Goal: Communication & Community: Share content

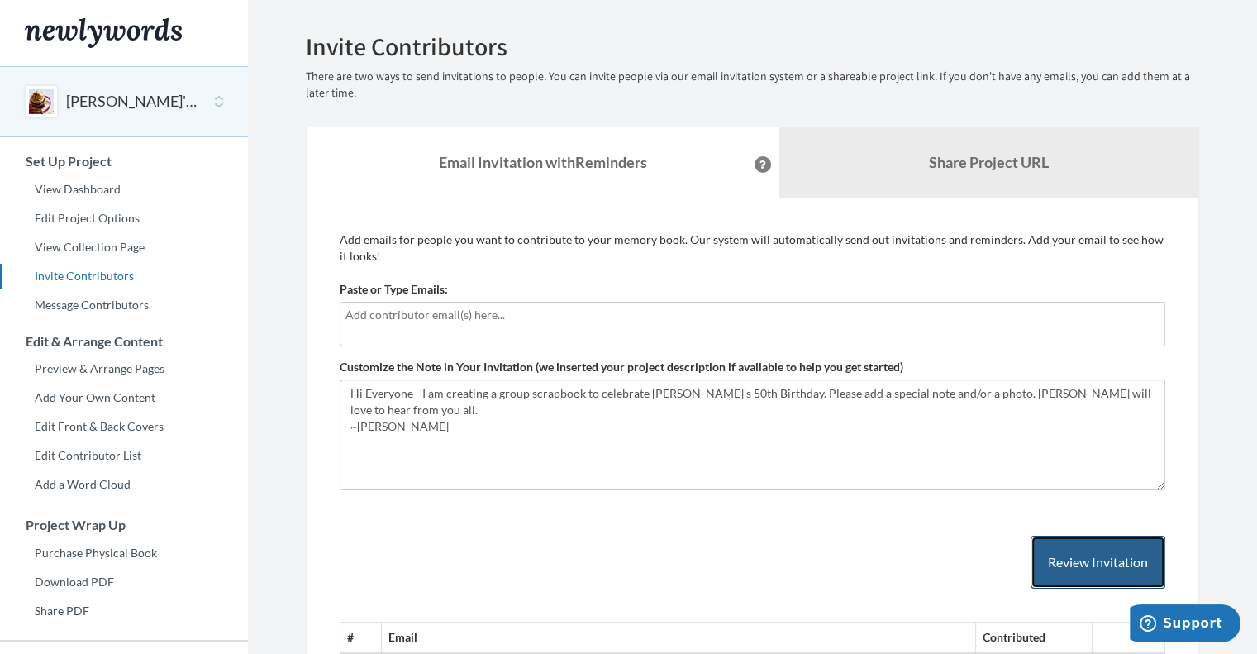
click at [1089, 566] on button "Review Invitation" at bounding box center [1097, 562] width 135 height 54
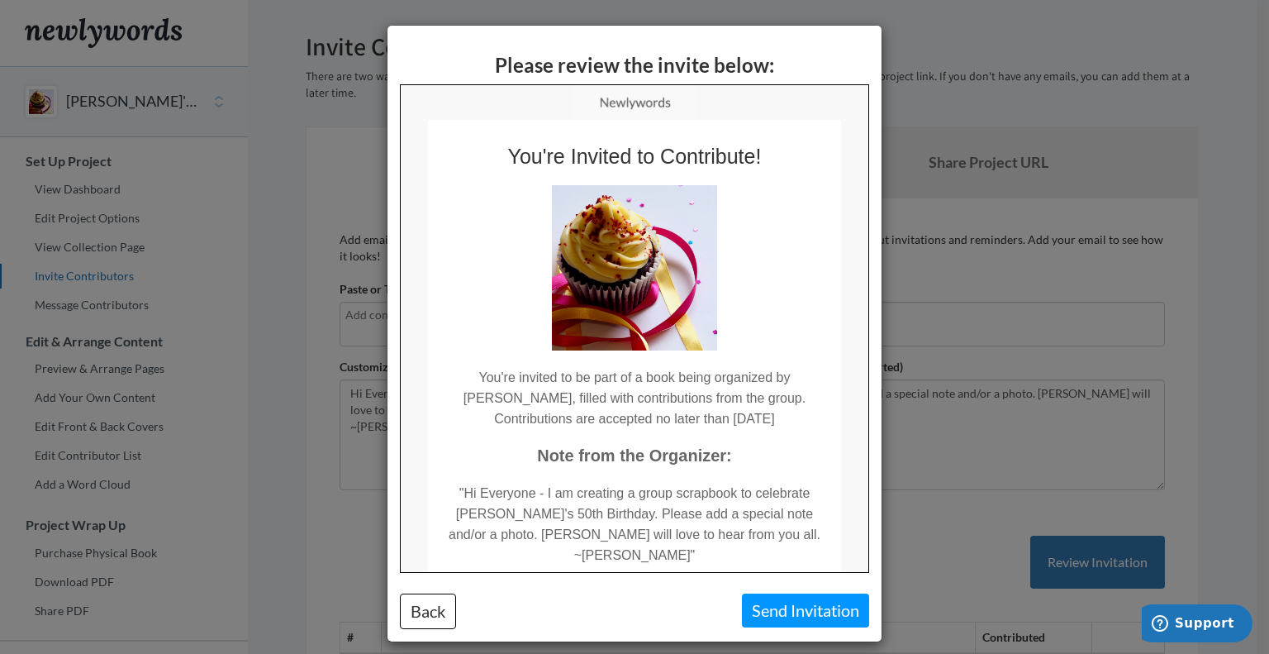
click at [988, 51] on div "Please review the invite below: Back Send Invitation" at bounding box center [634, 327] width 1269 height 654
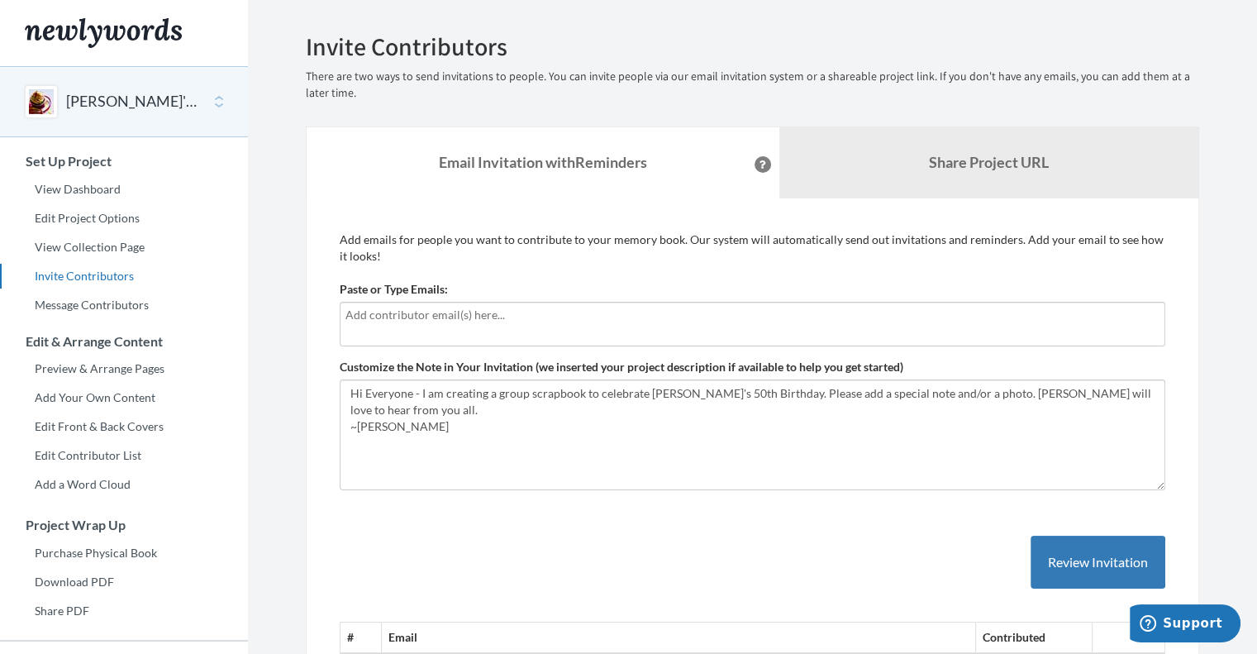
click at [507, 317] on input "text" at bounding box center [752, 315] width 814 height 18
type input "[PERSON_NAME][EMAIL_ADDRESS][DOMAIN_NAME]"
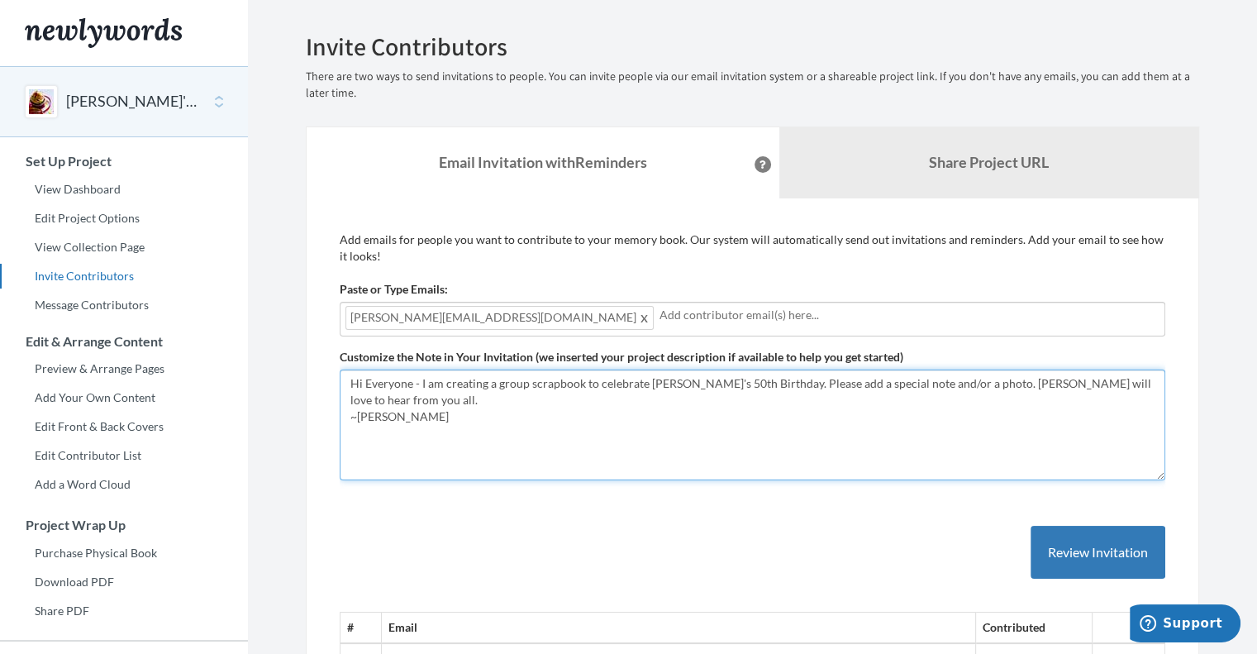
click at [692, 438] on textarea "Hi Everyone - I am creating a group scrapbook to celebrate [PERSON_NAME]'s 50th…" at bounding box center [753, 424] width 826 height 111
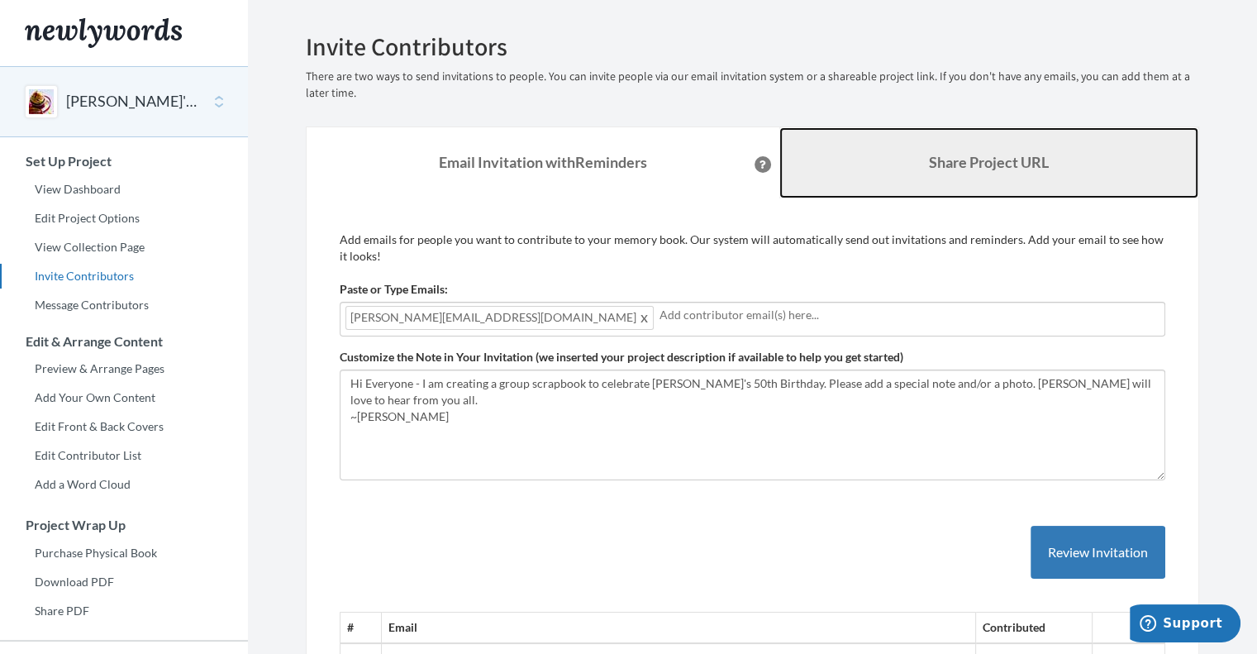
click at [885, 164] on link "Share Project URL" at bounding box center [989, 162] width 420 height 71
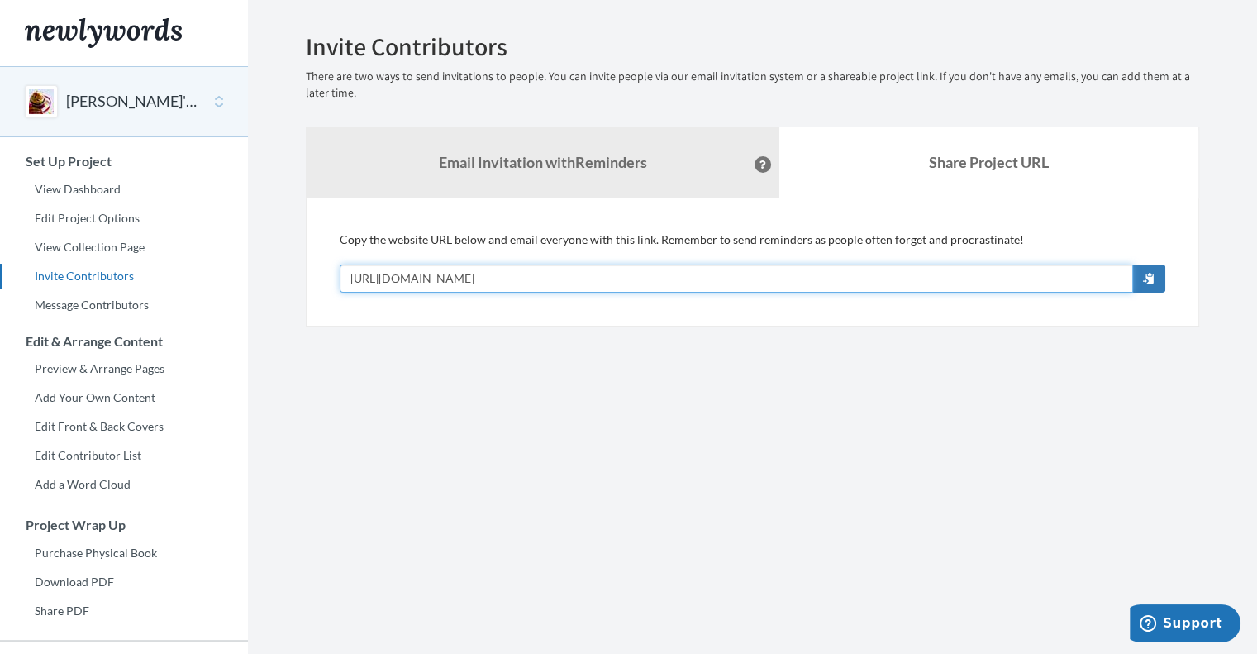
drag, startPoint x: 642, startPoint y: 276, endPoint x: 336, endPoint y: 283, distance: 305.8
click at [336, 283] on div "Add emails for people you want to contribute to your memory book. Our system wi…" at bounding box center [752, 262] width 893 height 128
